Goal: Information Seeking & Learning: Learn about a topic

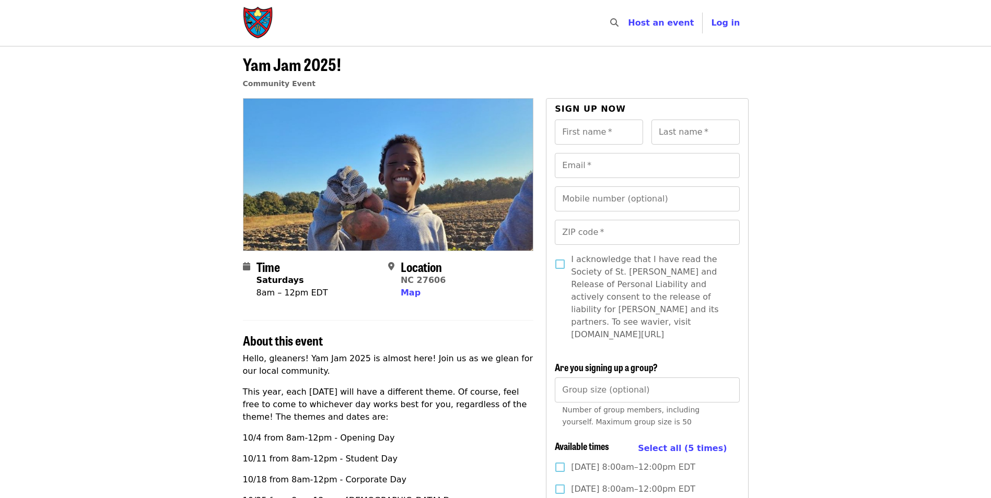
scroll to position [52, 0]
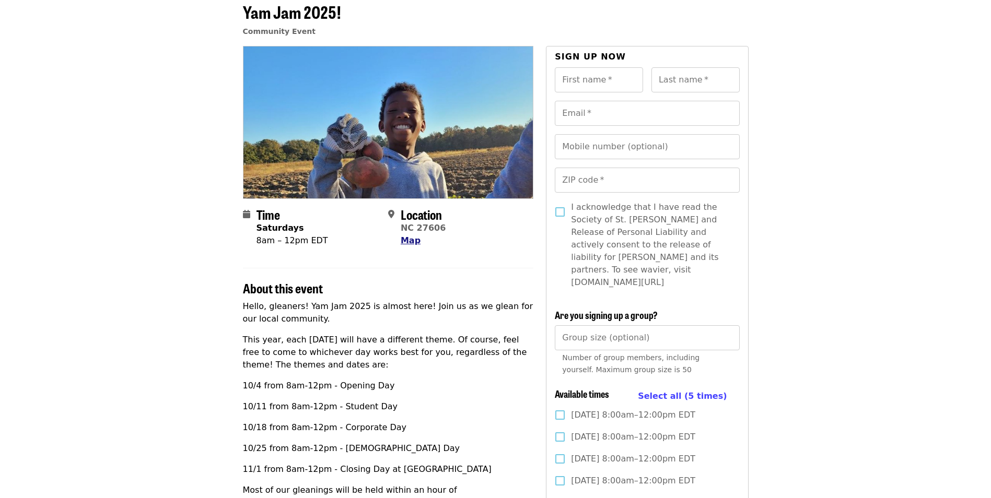
click at [409, 238] on span "Map" at bounding box center [411, 241] width 20 height 10
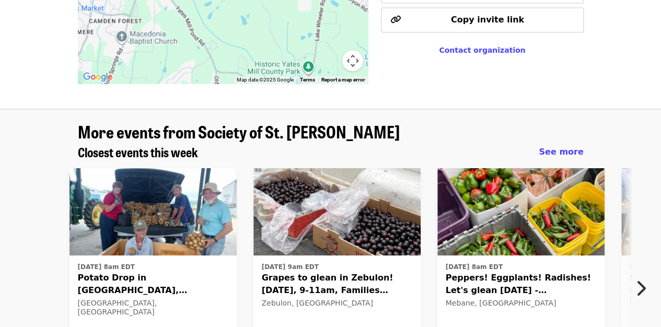
scroll to position [877, 0]
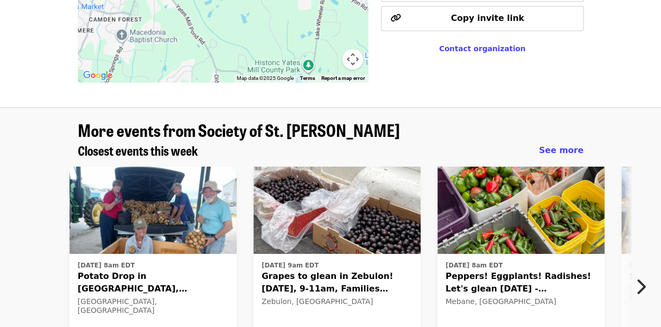
click at [642, 276] on icon "chevron-right icon" at bounding box center [640, 286] width 10 height 20
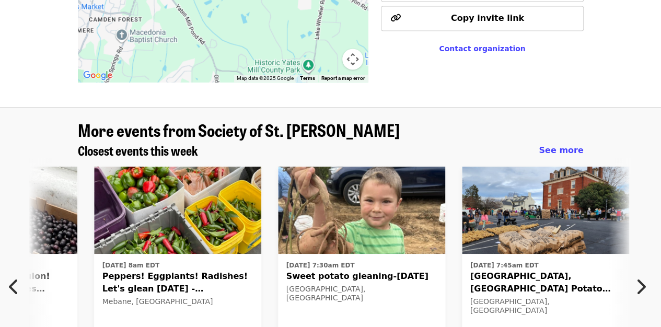
scroll to position [0, 378]
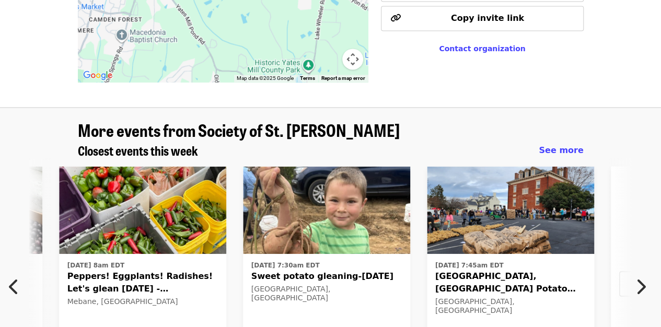
click at [642, 276] on icon "chevron-right icon" at bounding box center [640, 286] width 10 height 20
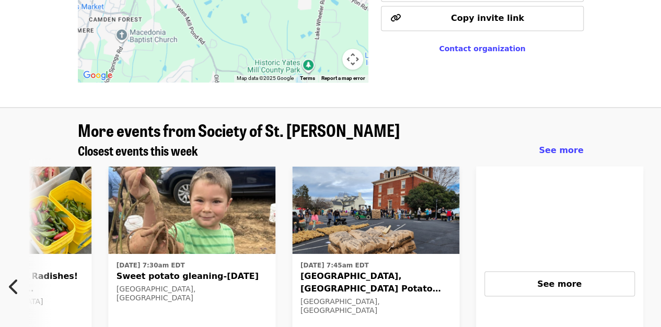
scroll to position [0, 639]
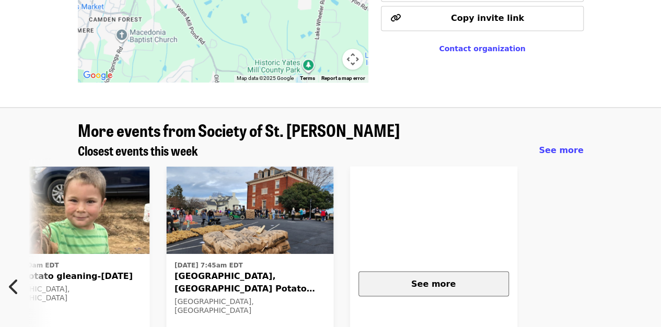
click at [443, 278] on span "See more" at bounding box center [433, 283] width 44 height 10
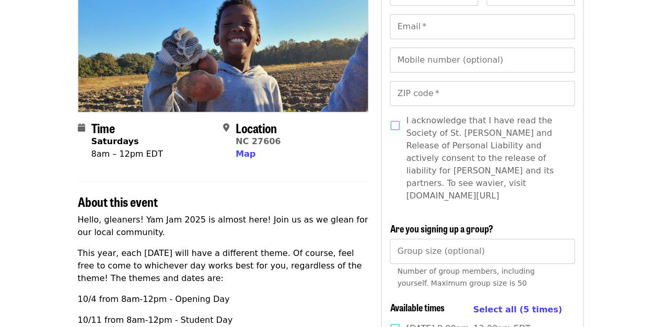
scroll to position [0, 0]
